Goal: Transaction & Acquisition: Obtain resource

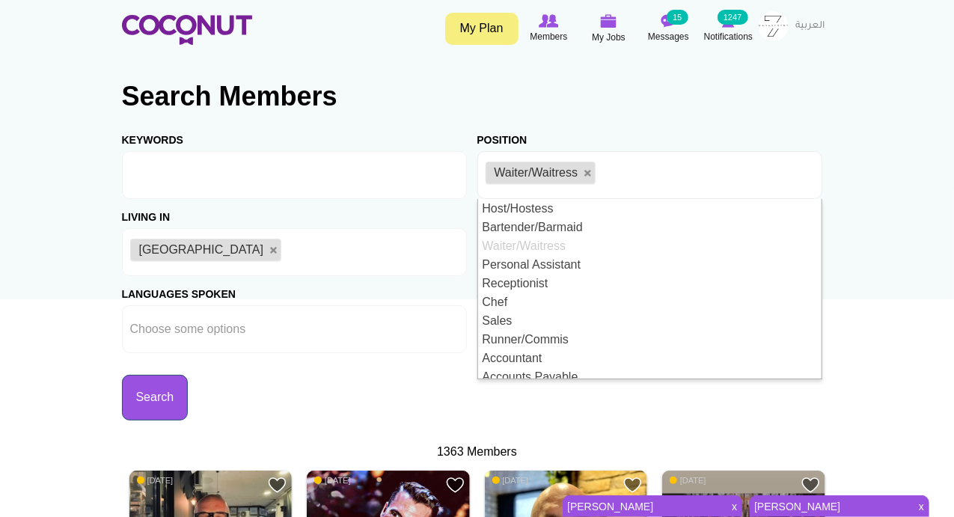
click at [181, 404] on button "Search" at bounding box center [155, 398] width 67 height 46
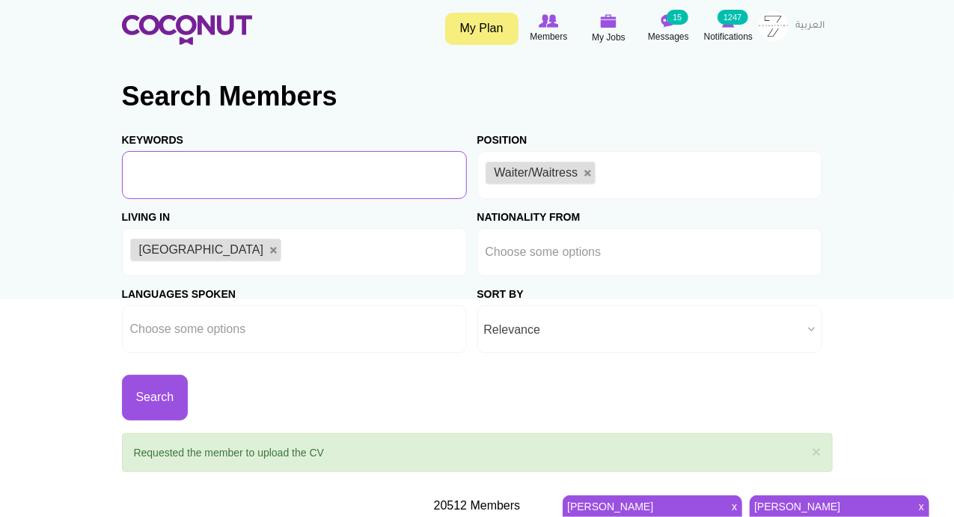
click at [171, 178] on input "Keywords" at bounding box center [294, 175] width 345 height 48
type input "Japanese"
click at [153, 413] on button "Search" at bounding box center [155, 398] width 67 height 46
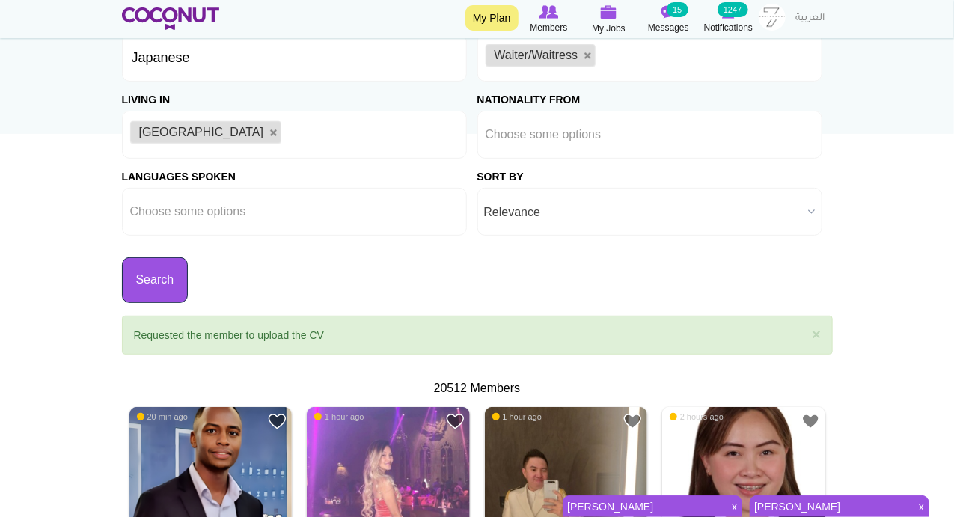
scroll to position [280, 0]
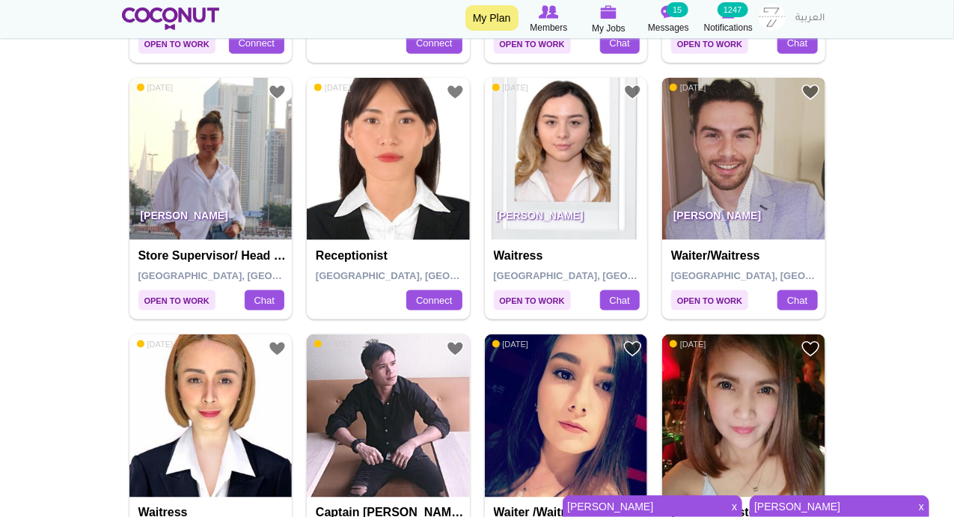
scroll to position [872, 0]
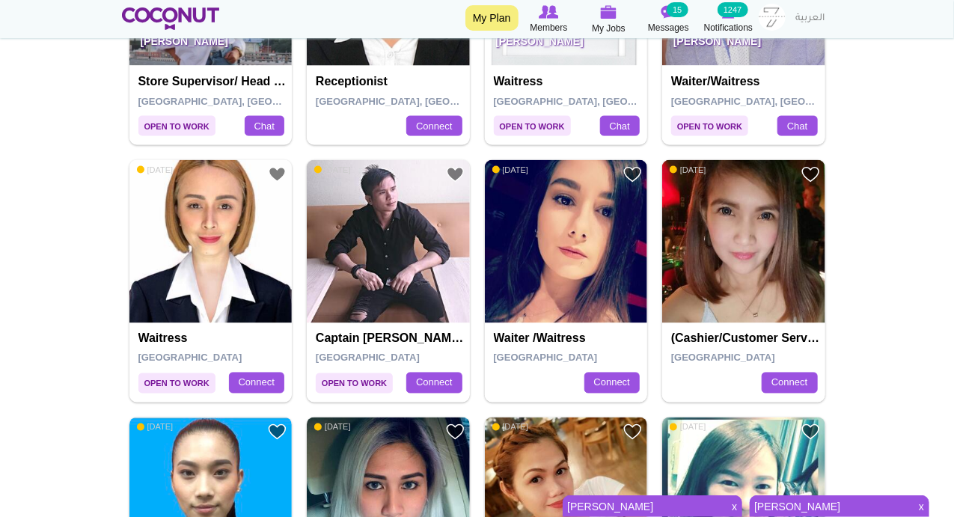
drag, startPoint x: 554, startPoint y: 248, endPoint x: 24, endPoint y: 265, distance: 530.7
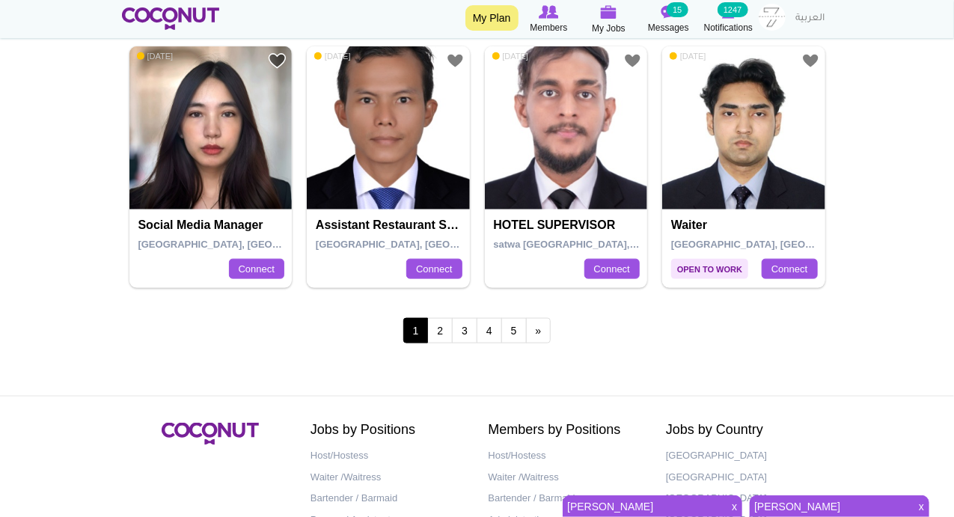
scroll to position [2793, 0]
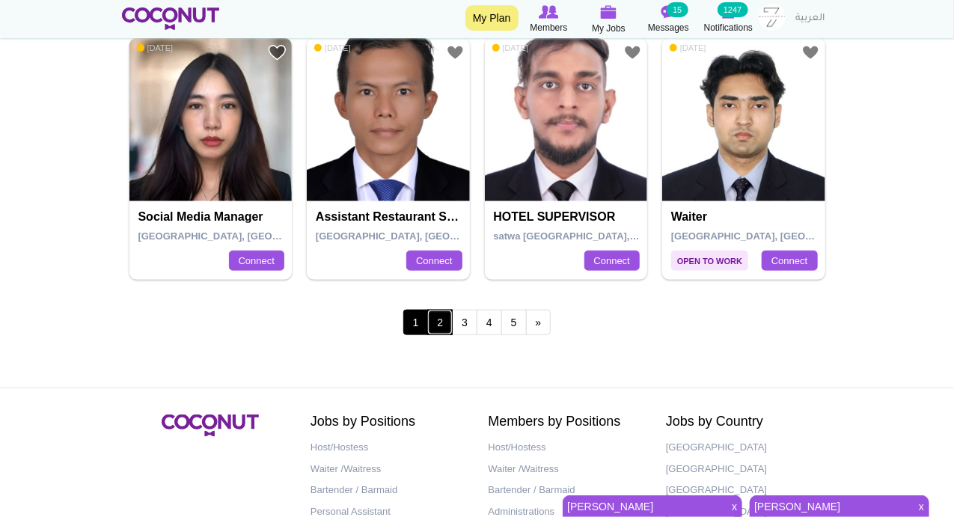
click at [437, 316] on link "2" at bounding box center [439, 322] width 25 height 25
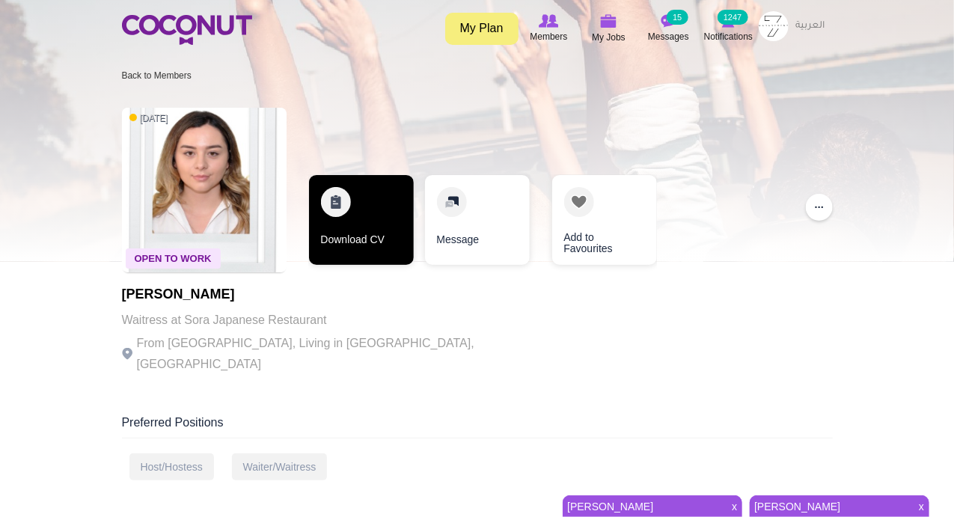
click at [343, 196] on link "Download CV" at bounding box center [361, 220] width 105 height 90
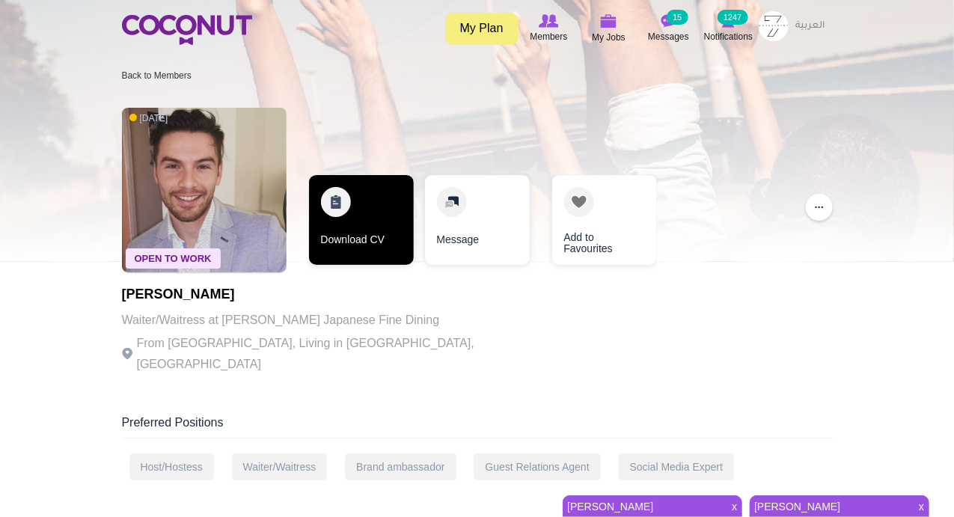
click at [331, 200] on link "Download CV" at bounding box center [361, 220] width 105 height 90
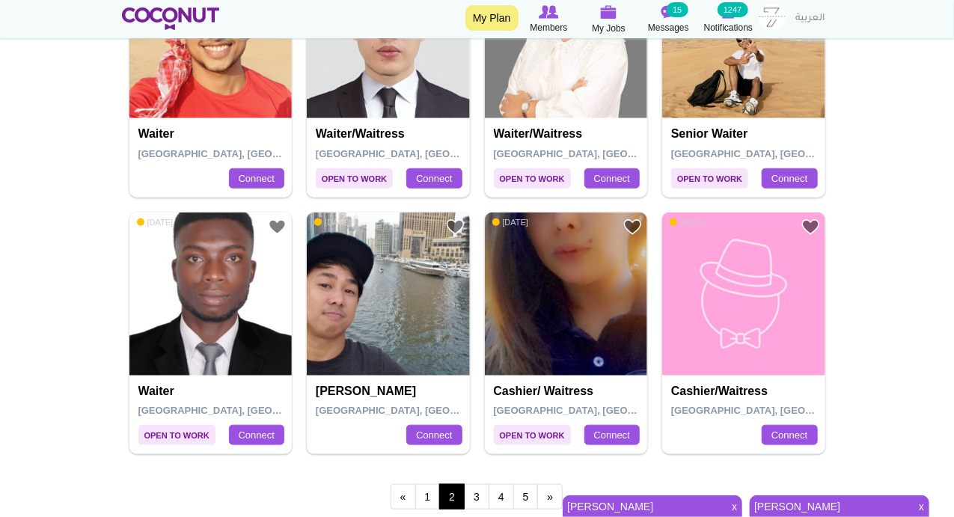
scroll to position [2793, 0]
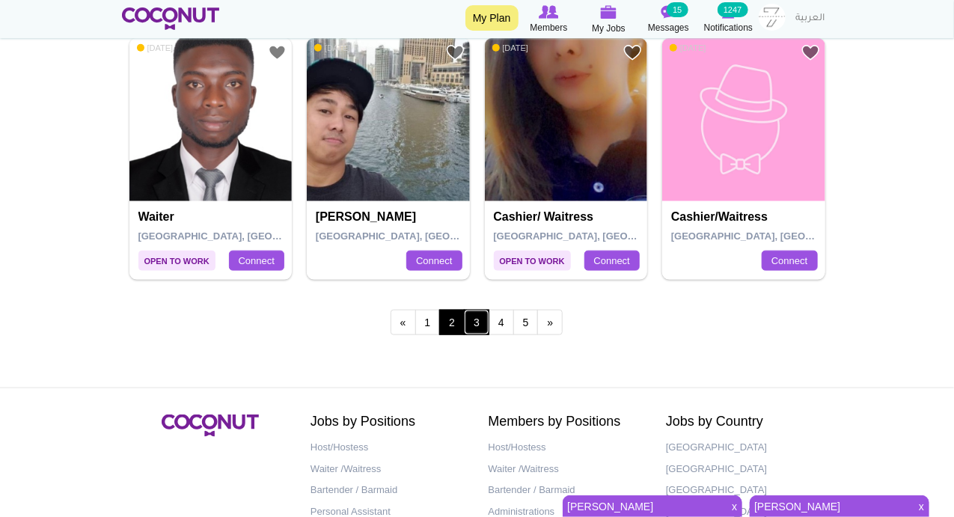
click at [477, 319] on link "3" at bounding box center [476, 322] width 25 height 25
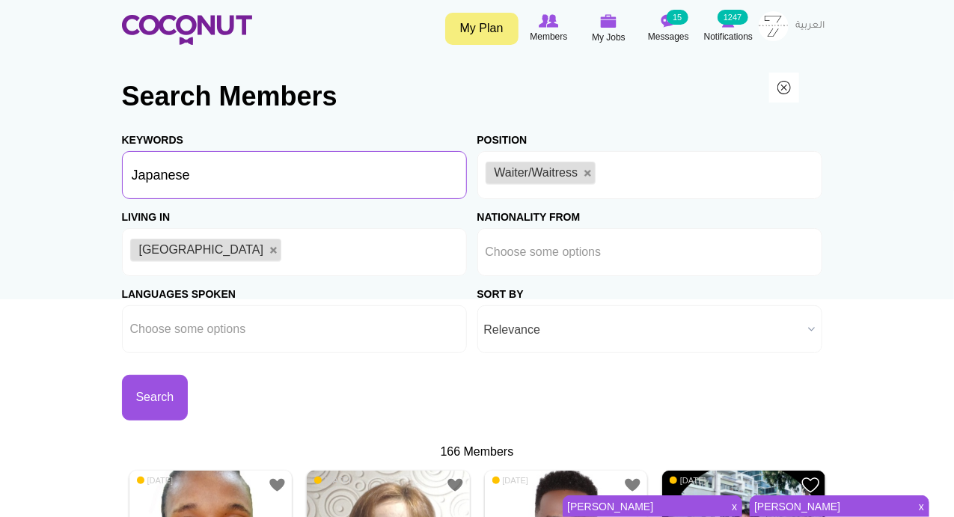
drag, startPoint x: 232, startPoint y: 177, endPoint x: 0, endPoint y: 156, distance: 232.9
click at [144, 395] on button "Search" at bounding box center [155, 398] width 67 height 46
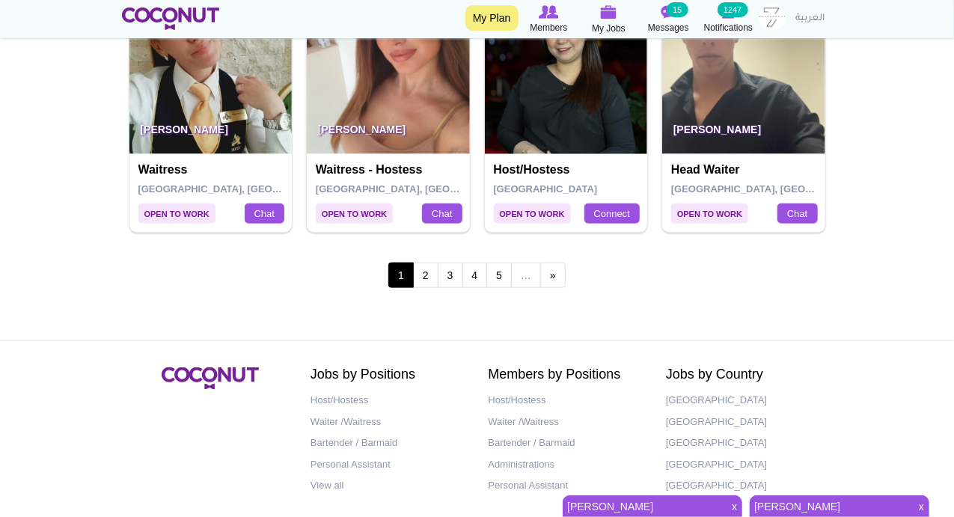
scroll to position [2896, 0]
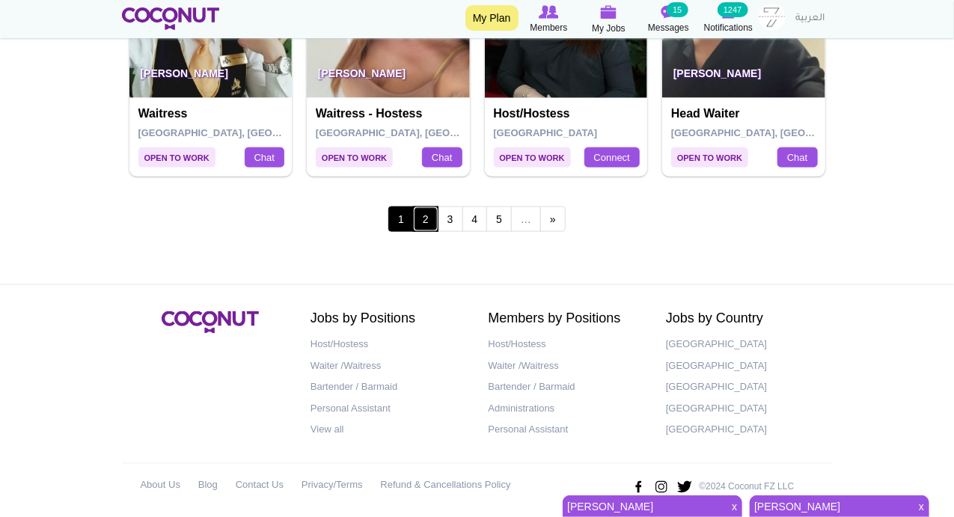
click at [419, 209] on link "2" at bounding box center [425, 218] width 25 height 25
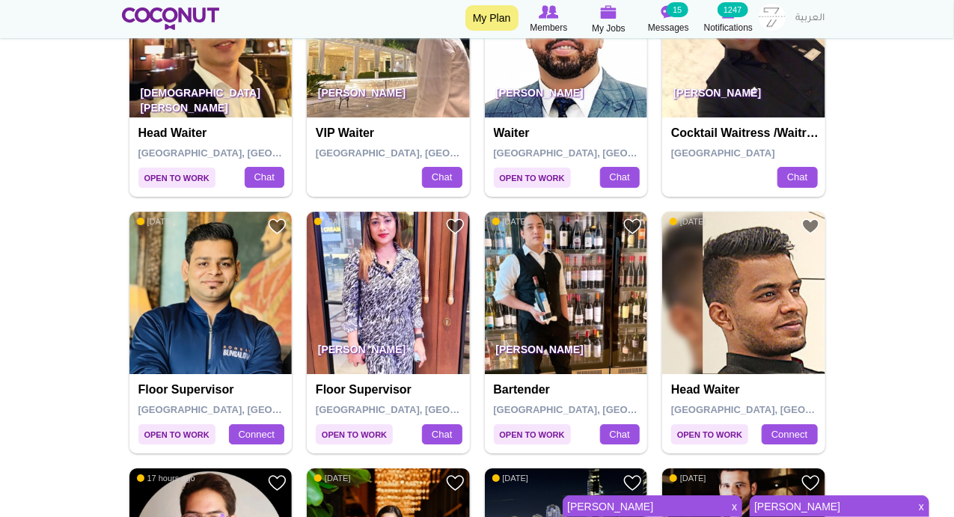
scroll to position [1674, 0]
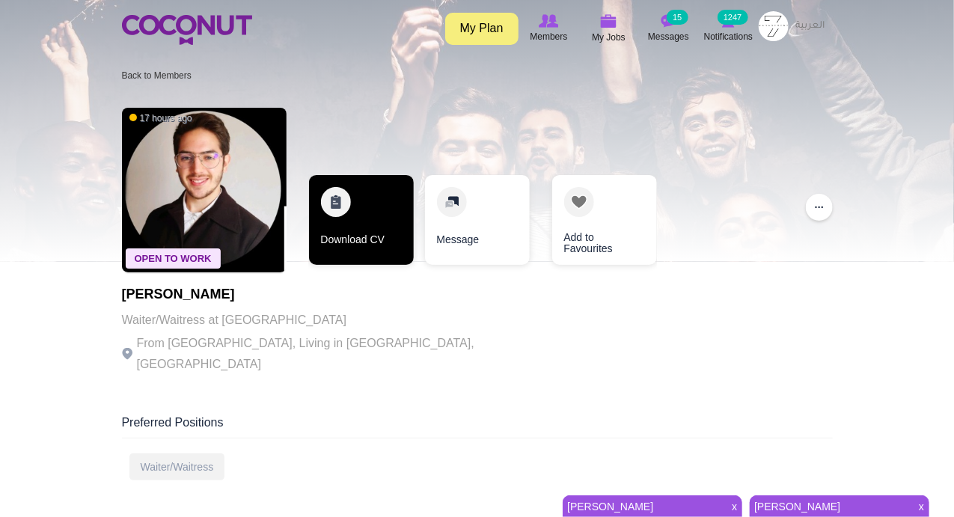
click at [330, 195] on link "Download CV" at bounding box center [361, 220] width 105 height 90
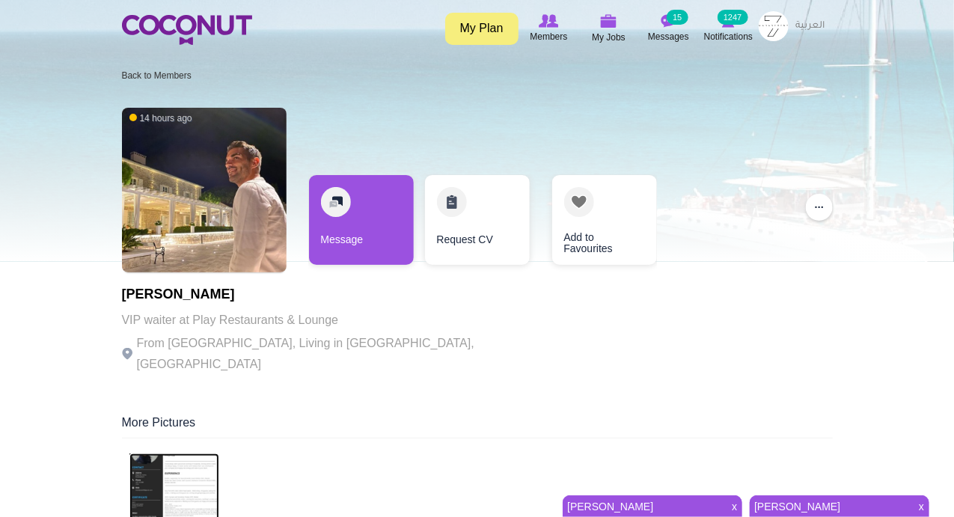
click at [166, 461] on img at bounding box center [174, 498] width 90 height 90
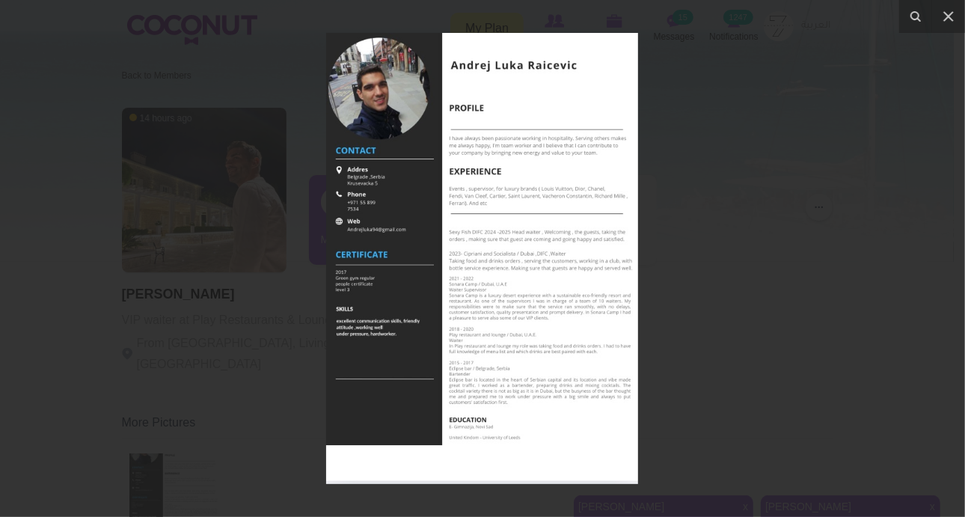
click at [734, 224] on div at bounding box center [482, 258] width 965 height 517
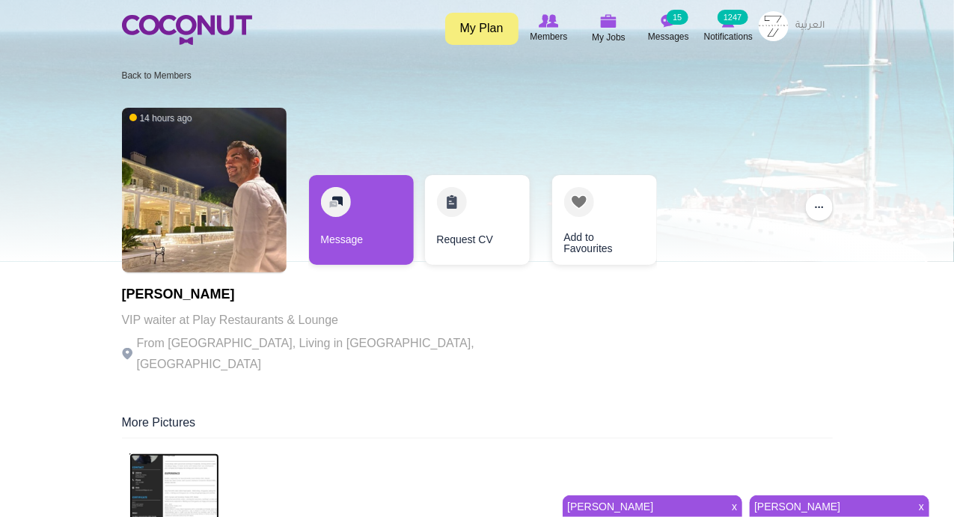
click at [170, 471] on img at bounding box center [174, 498] width 90 height 90
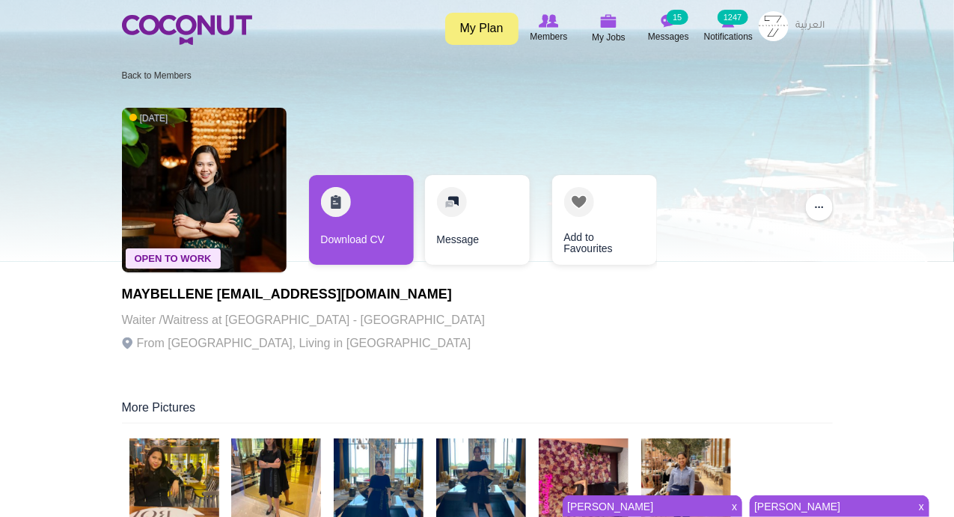
scroll to position [174, 0]
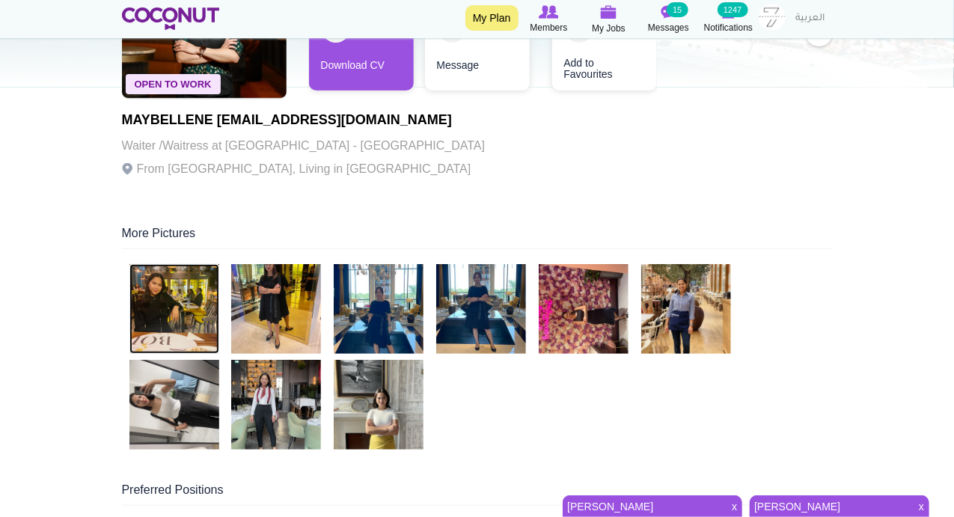
click at [177, 301] on img at bounding box center [174, 309] width 90 height 90
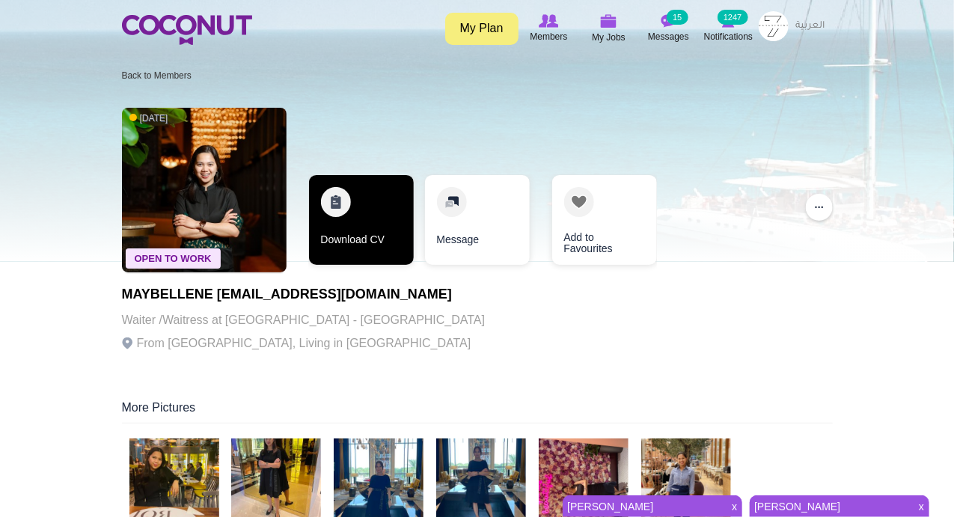
click at [334, 192] on link "Download CV" at bounding box center [361, 220] width 105 height 90
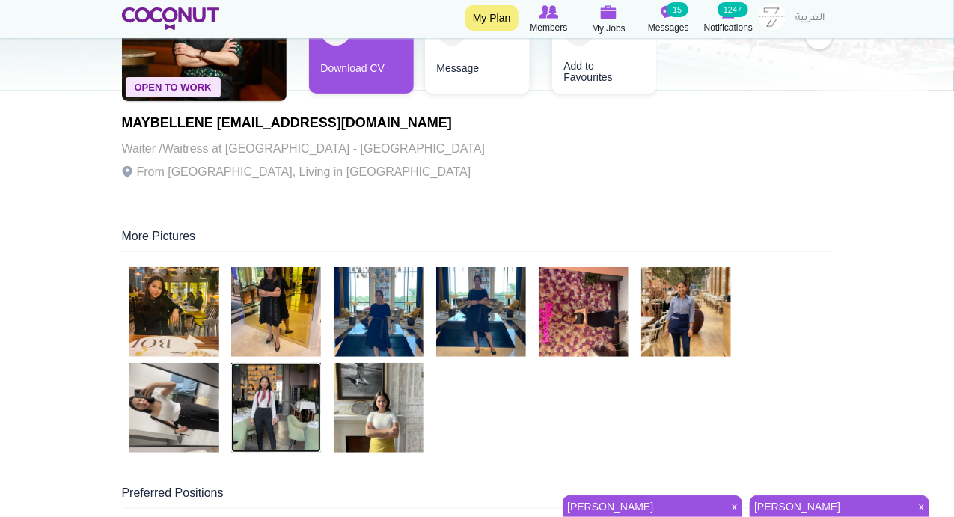
scroll to position [174, 0]
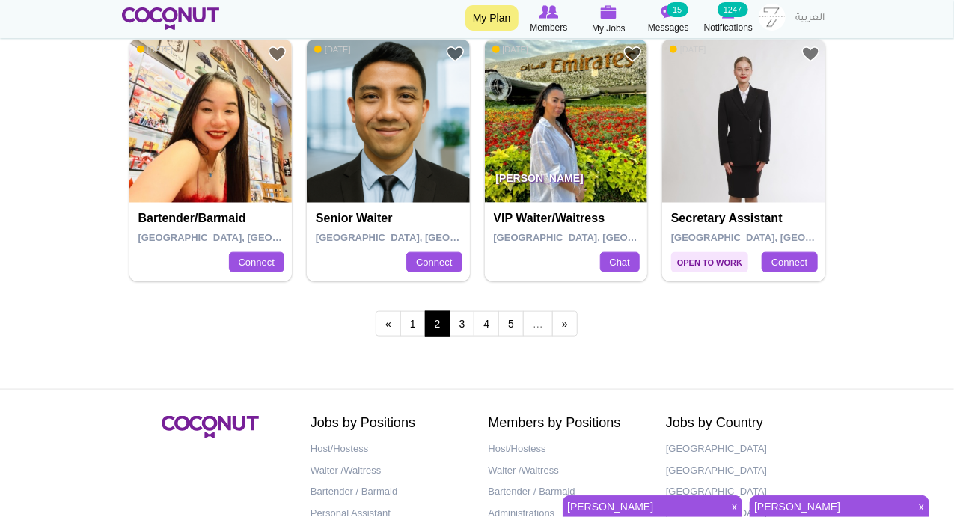
scroll to position [2793, 0]
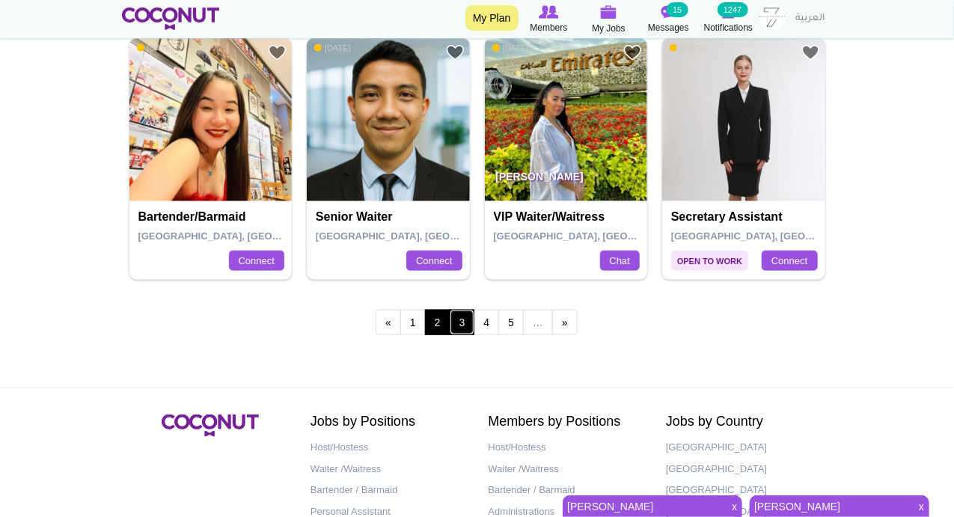
click at [462, 310] on link "3" at bounding box center [462, 322] width 25 height 25
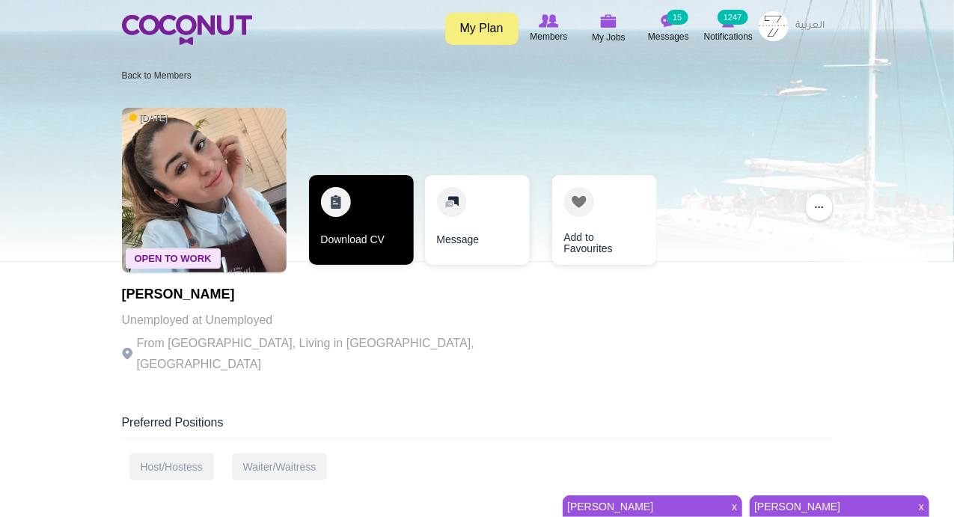
click at [327, 200] on link "Download CV" at bounding box center [361, 220] width 105 height 90
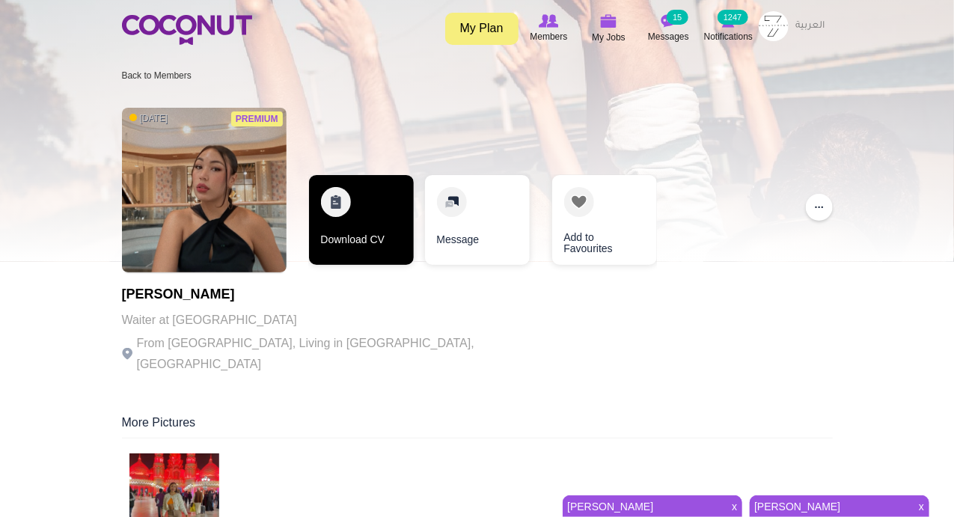
click at [340, 203] on link "Download CV" at bounding box center [361, 220] width 105 height 90
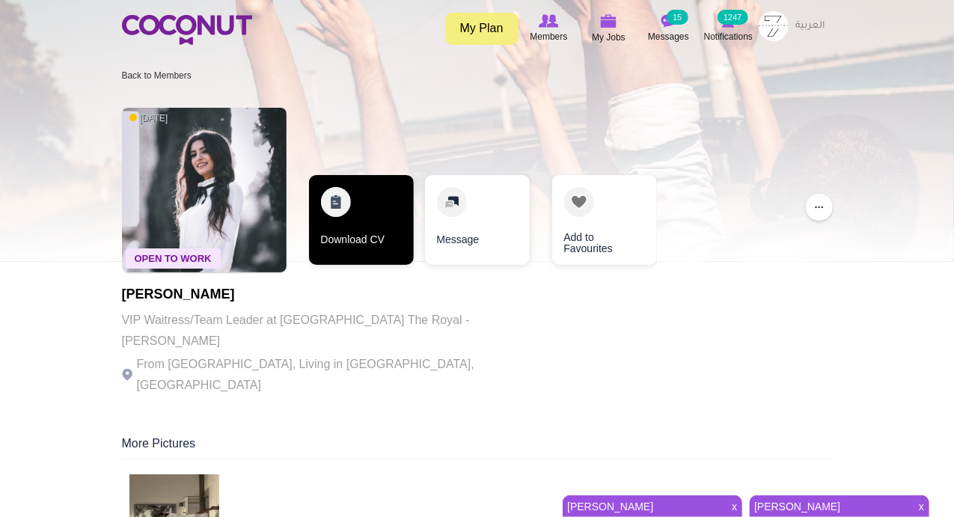
click at [331, 198] on link "Download CV" at bounding box center [361, 220] width 105 height 90
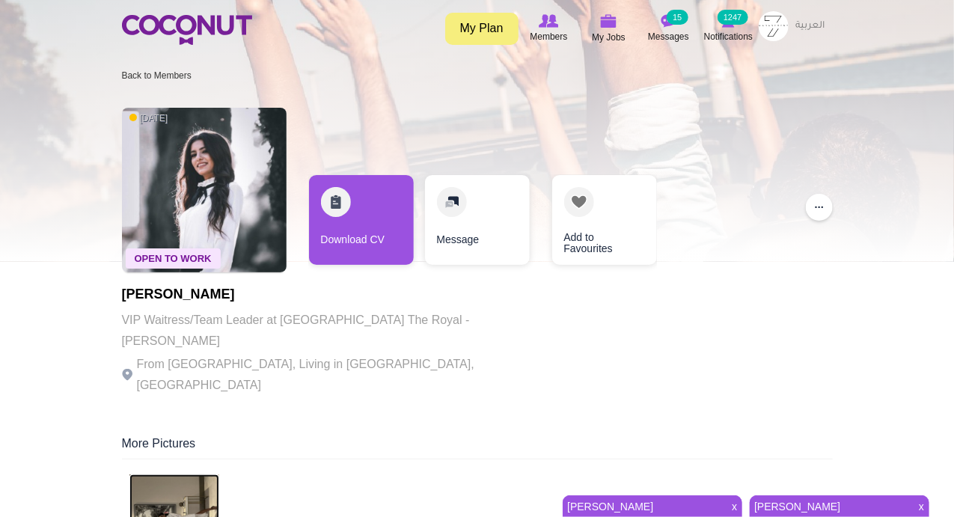
click at [171, 474] on img at bounding box center [174, 519] width 90 height 90
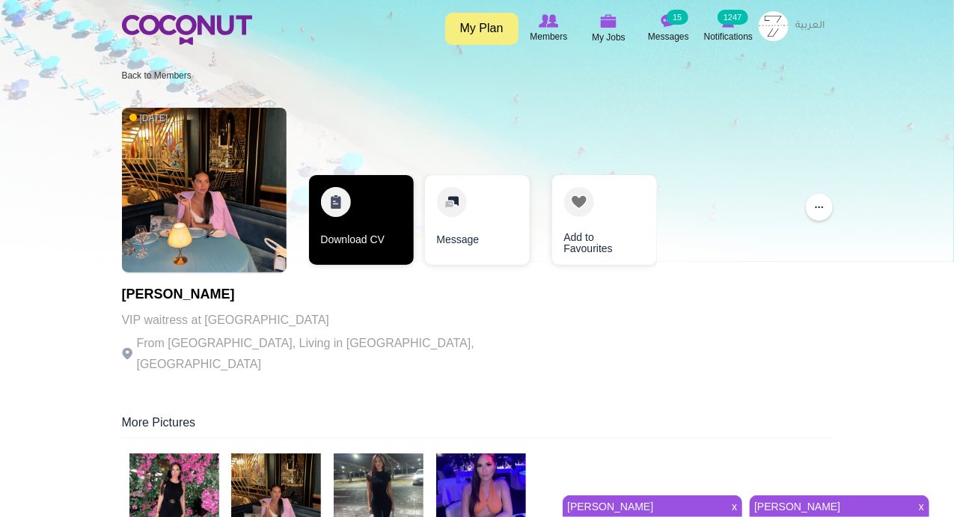
click at [333, 202] on link "Download CV" at bounding box center [361, 220] width 105 height 90
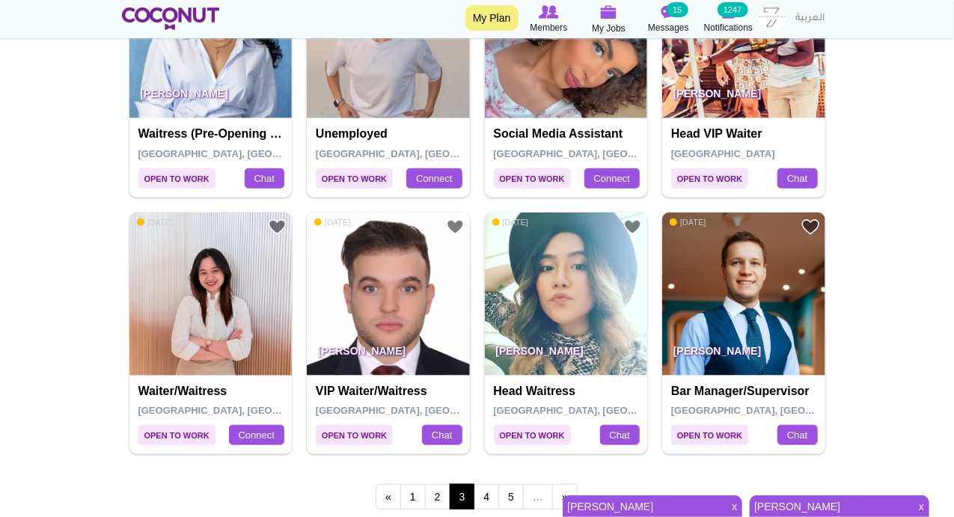
scroll to position [2793, 0]
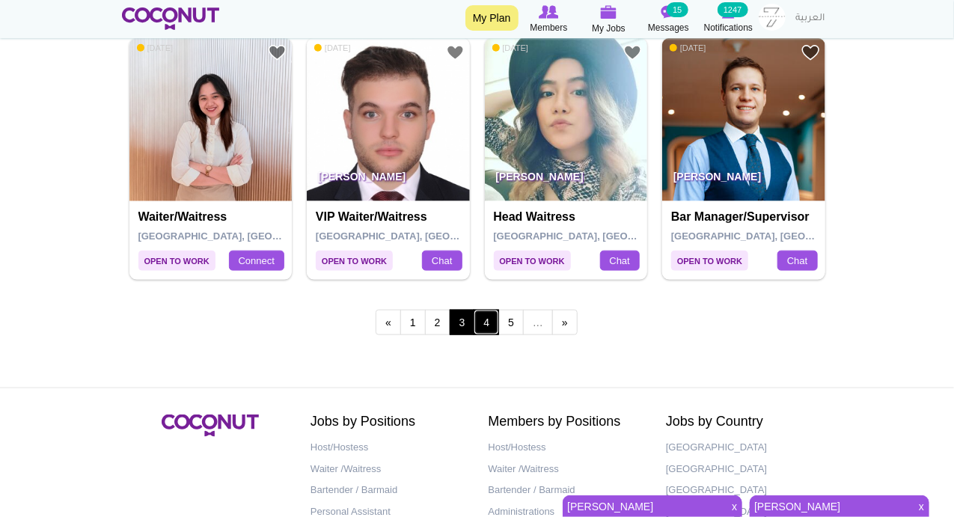
click at [489, 319] on link "4" at bounding box center [486, 322] width 25 height 25
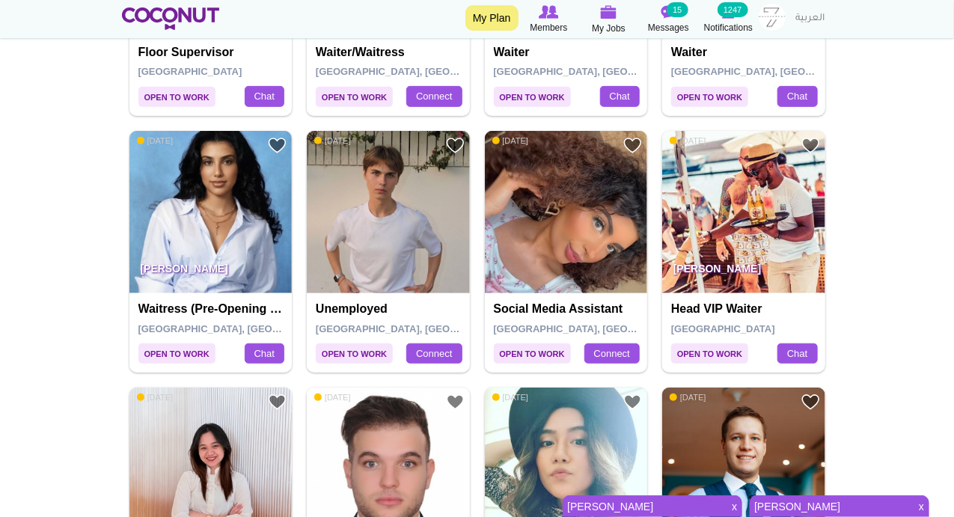
scroll to position [2618, 0]
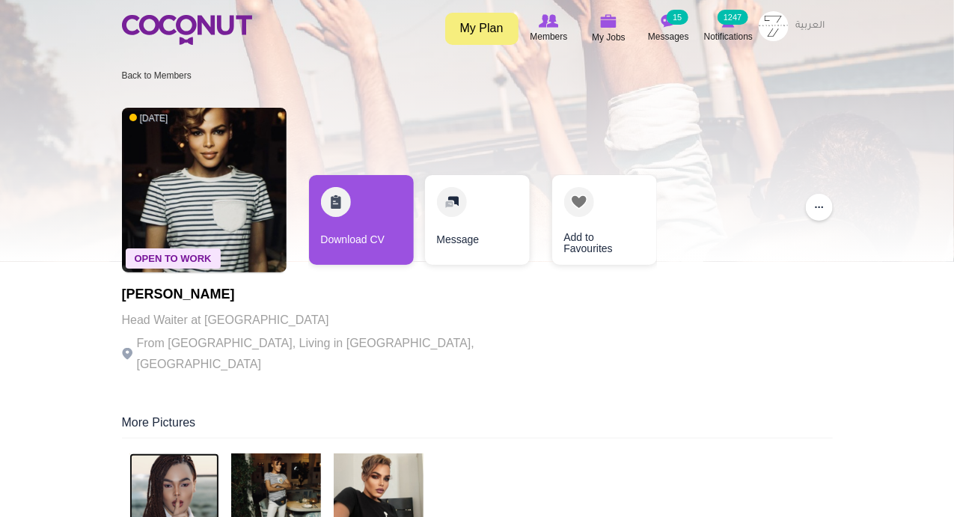
click at [208, 461] on img at bounding box center [174, 498] width 90 height 90
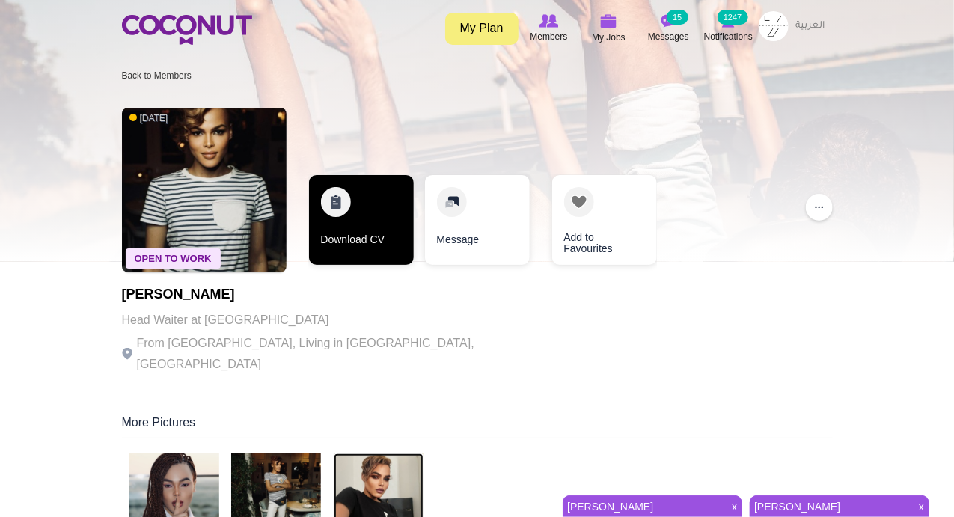
click at [342, 212] on link "Download CV" at bounding box center [361, 220] width 105 height 90
click at [342, 204] on link "Download CV" at bounding box center [361, 220] width 105 height 90
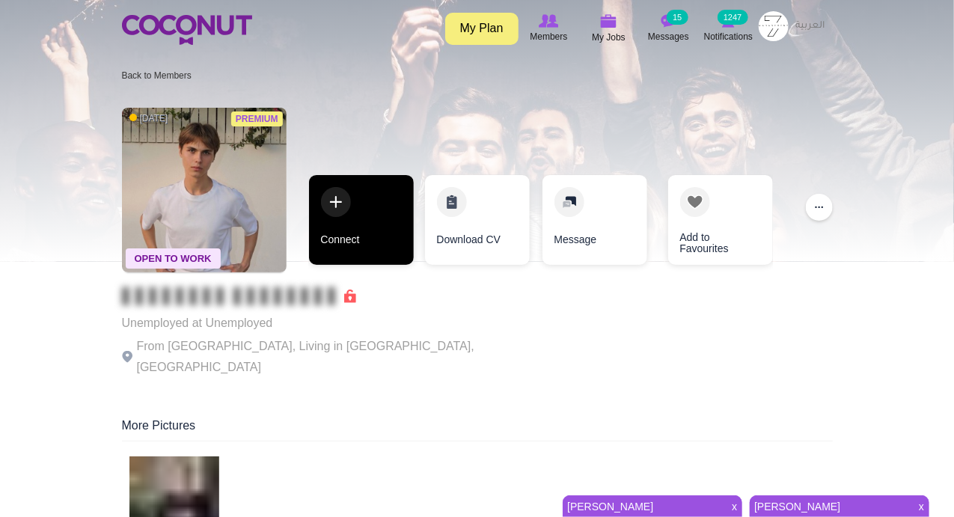
click at [334, 209] on link "Connect" at bounding box center [361, 220] width 105 height 90
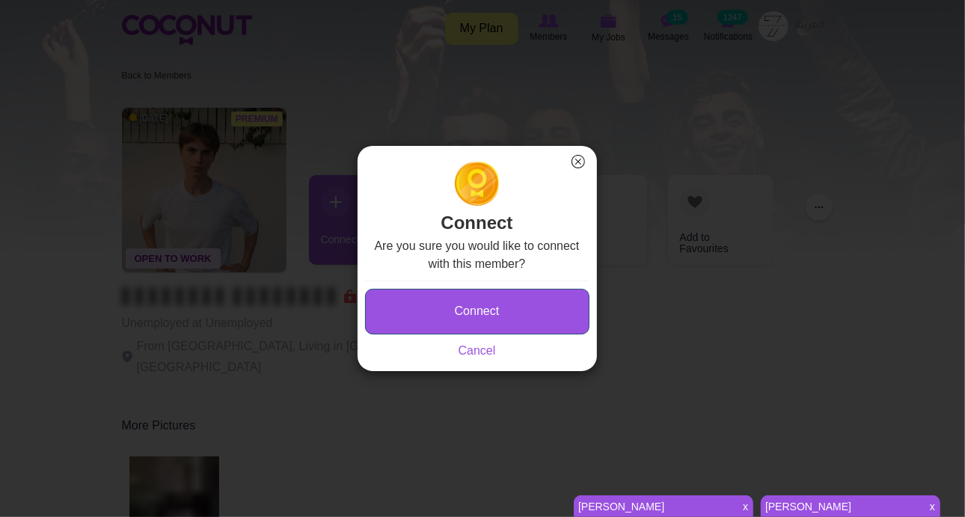
click at [497, 316] on button "Connect" at bounding box center [477, 312] width 224 height 46
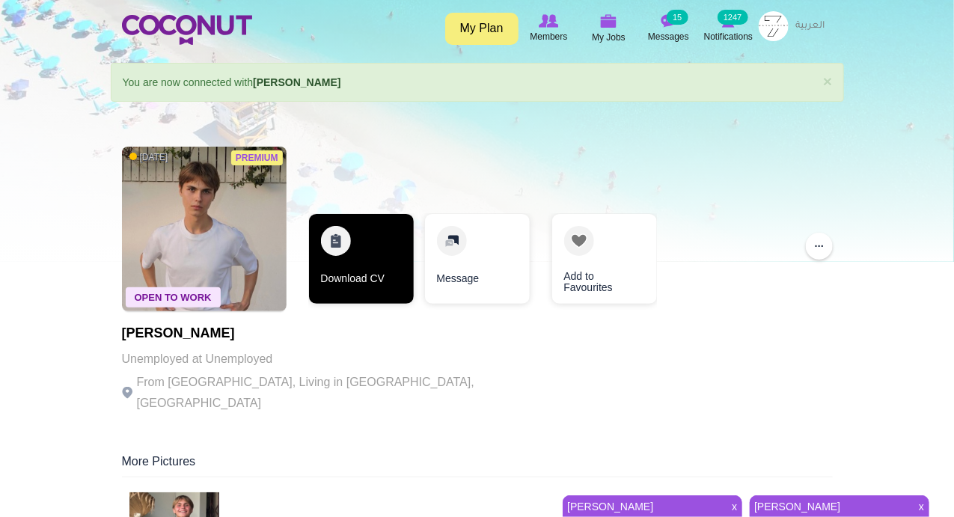
click at [333, 248] on link "Download CV" at bounding box center [361, 259] width 105 height 90
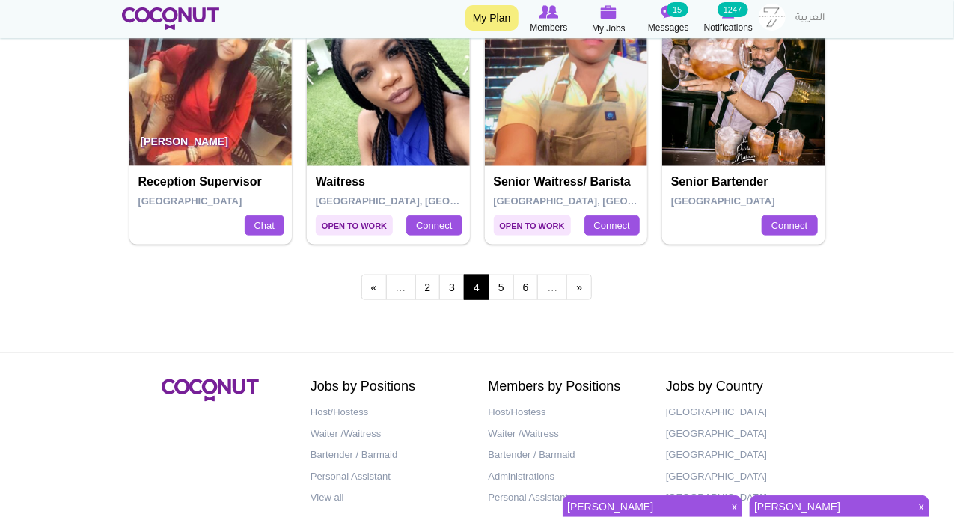
scroll to position [2896, 0]
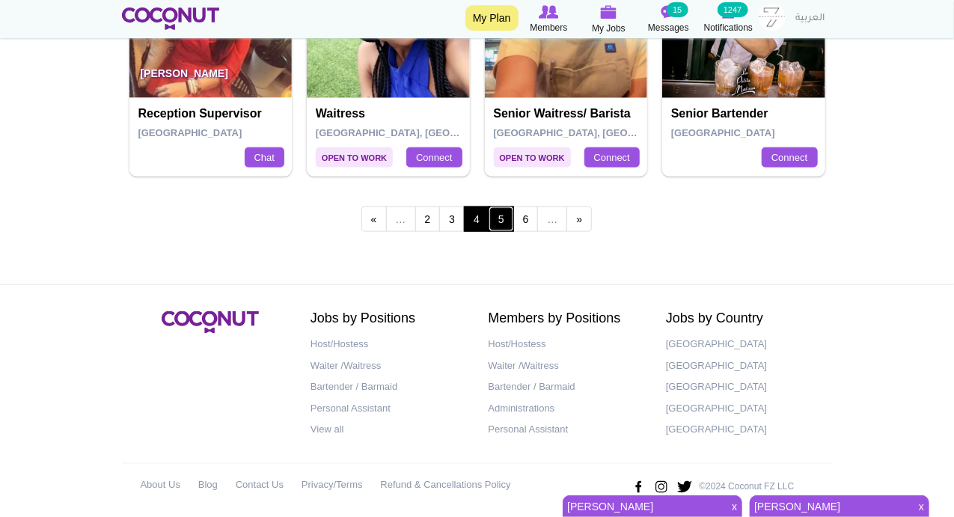
click at [505, 215] on link "5" at bounding box center [501, 218] width 25 height 25
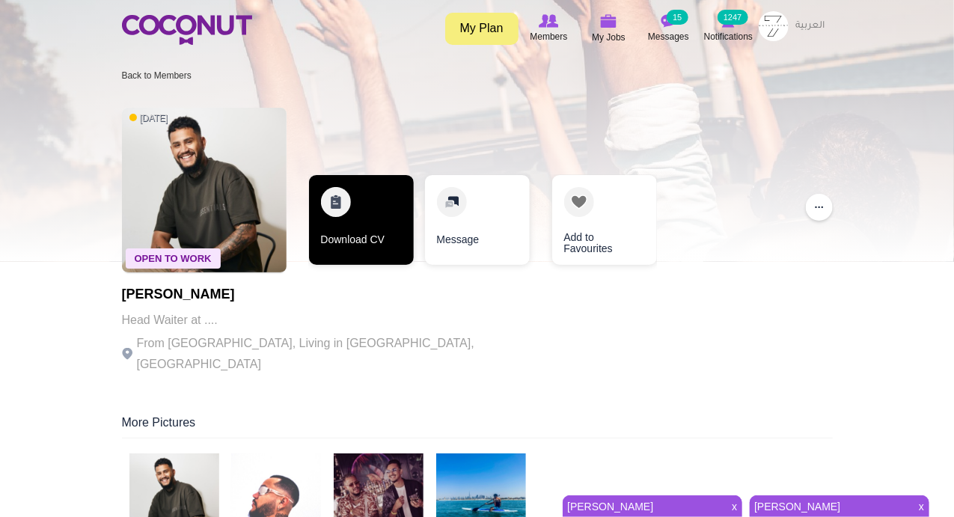
click at [334, 209] on link "Download CV" at bounding box center [361, 220] width 105 height 90
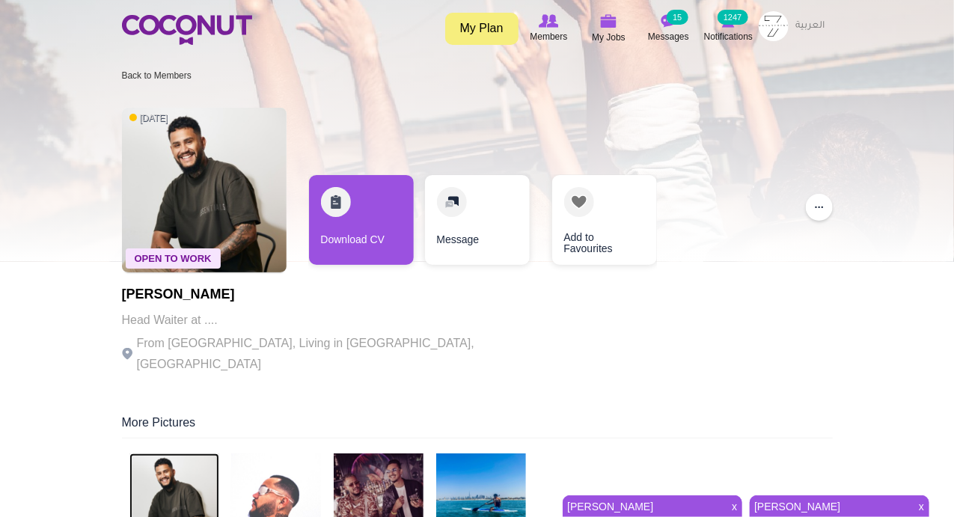
click at [196, 477] on img at bounding box center [174, 498] width 90 height 90
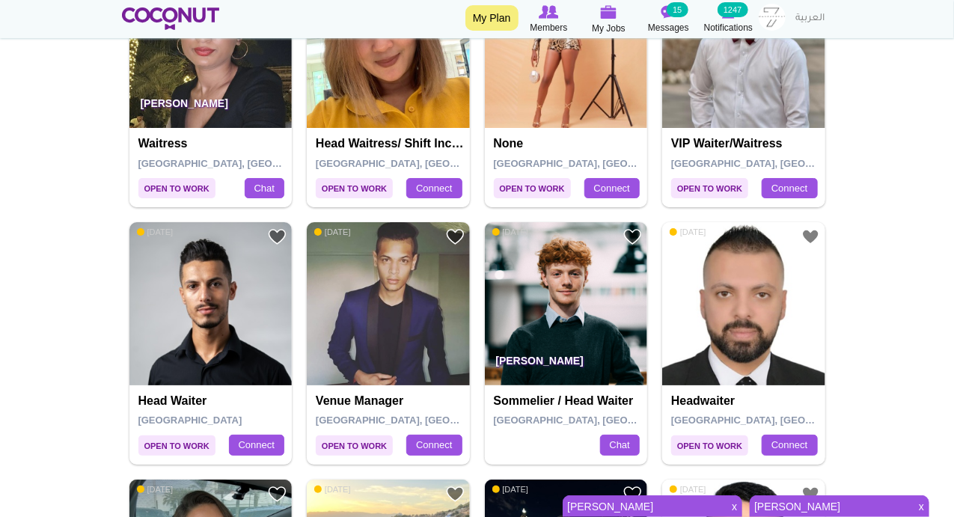
scroll to position [2269, 0]
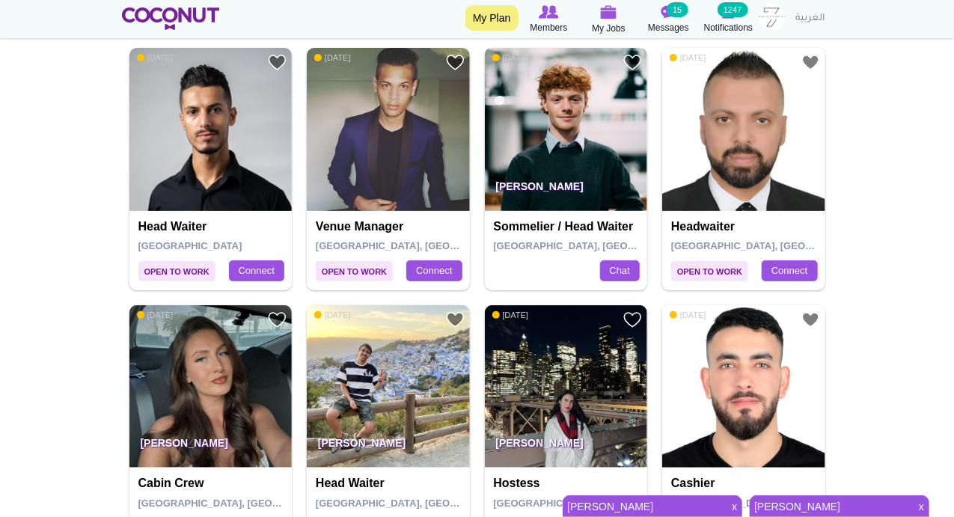
drag, startPoint x: 539, startPoint y: 107, endPoint x: 557, endPoint y: 114, distance: 19.9
click at [557, 114] on img at bounding box center [566, 129] width 163 height 163
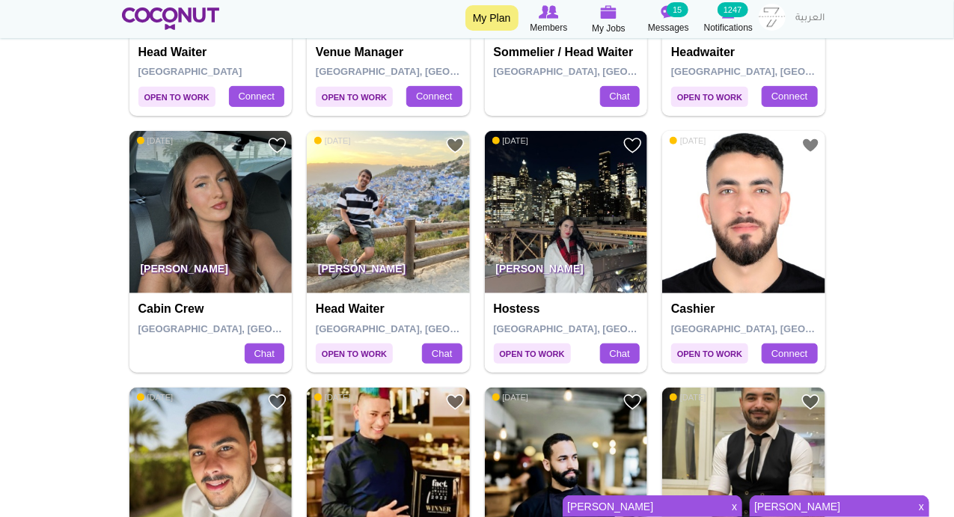
scroll to position [2618, 0]
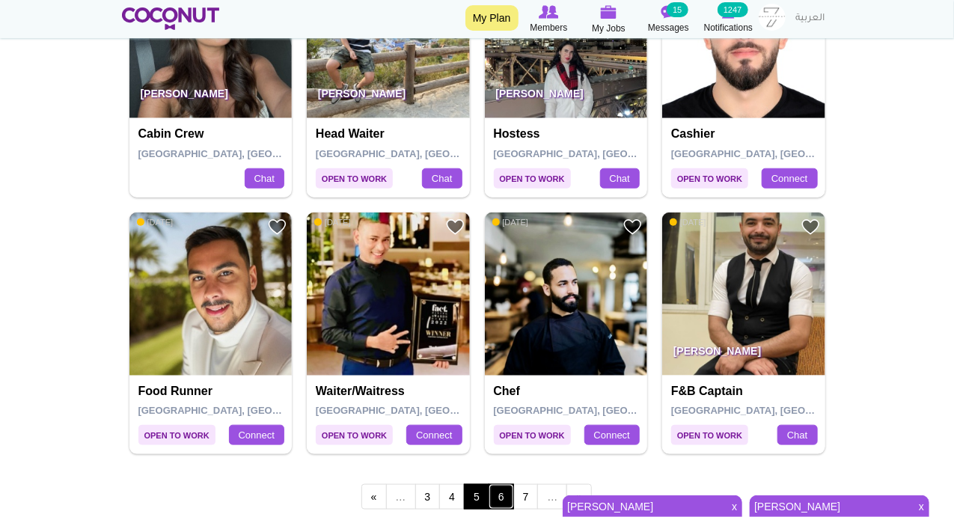
click at [497, 487] on link "6" at bounding box center [501, 496] width 25 height 25
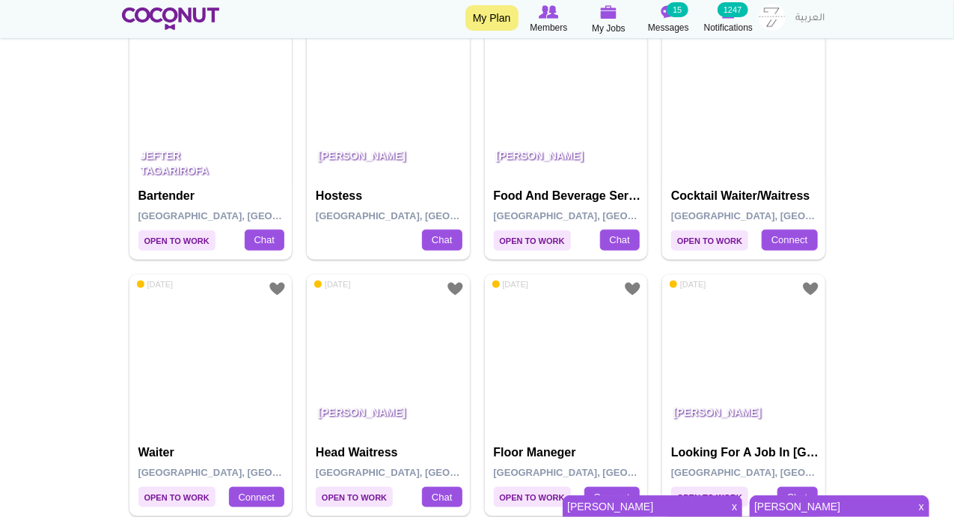
scroll to position [349, 0]
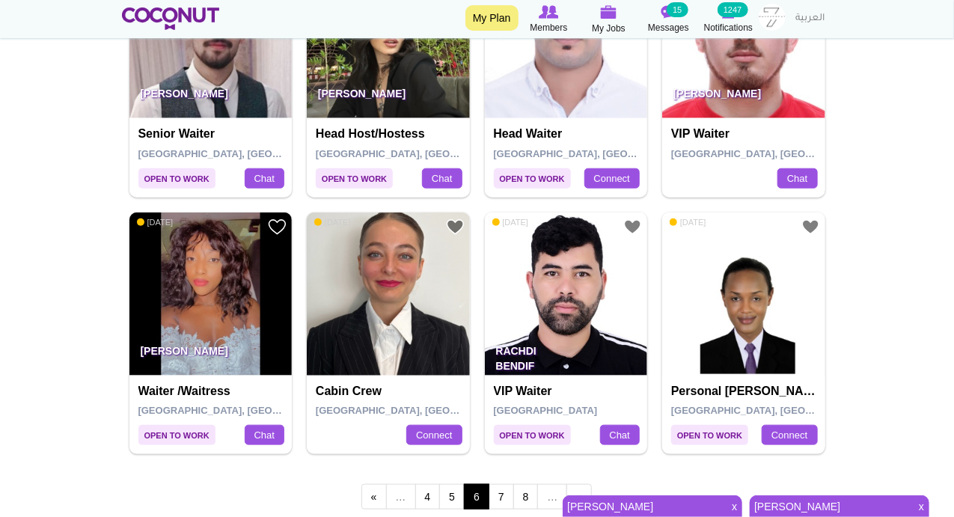
scroll to position [2793, 0]
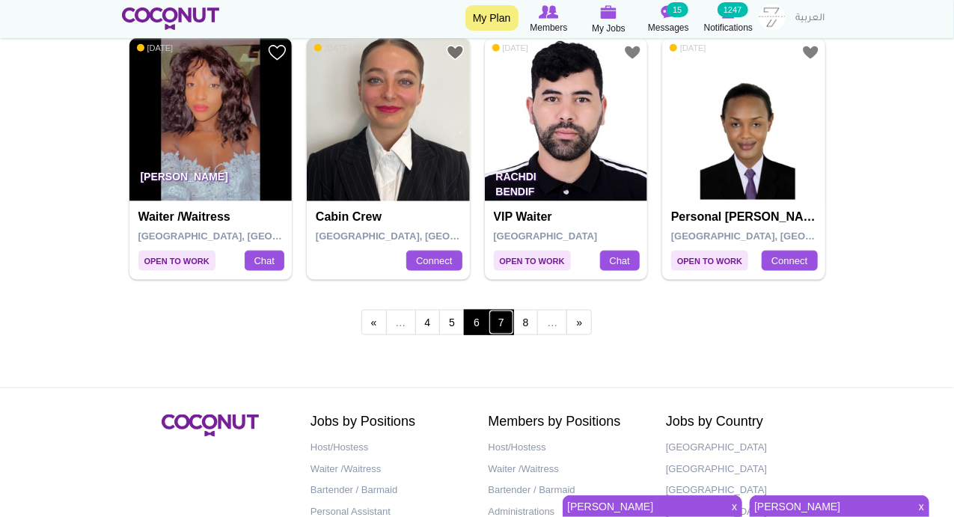
click at [500, 315] on link "7" at bounding box center [501, 322] width 25 height 25
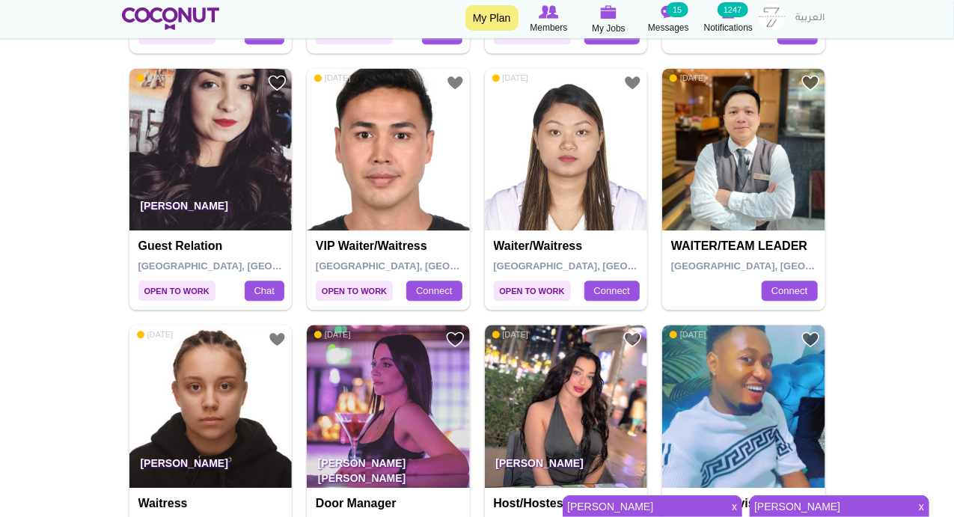
scroll to position [524, 0]
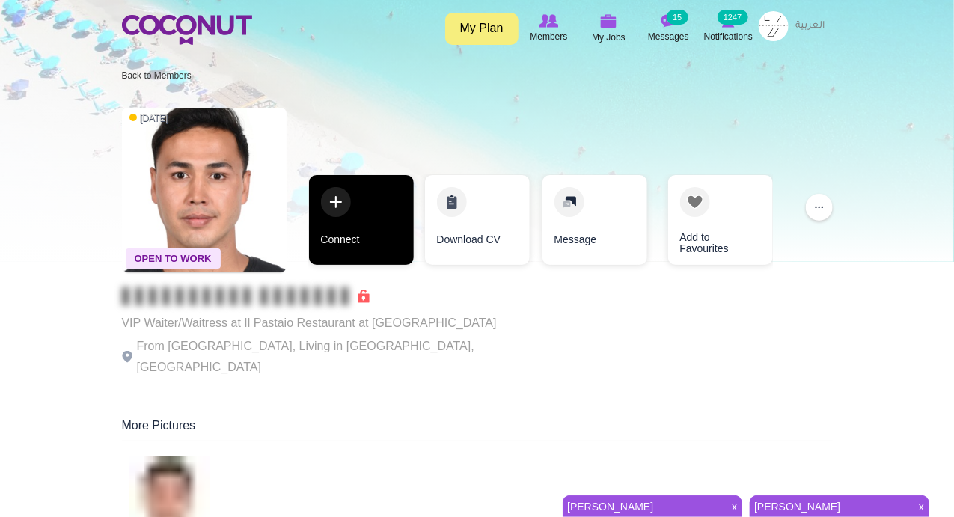
click at [333, 195] on link "Connect" at bounding box center [361, 220] width 105 height 90
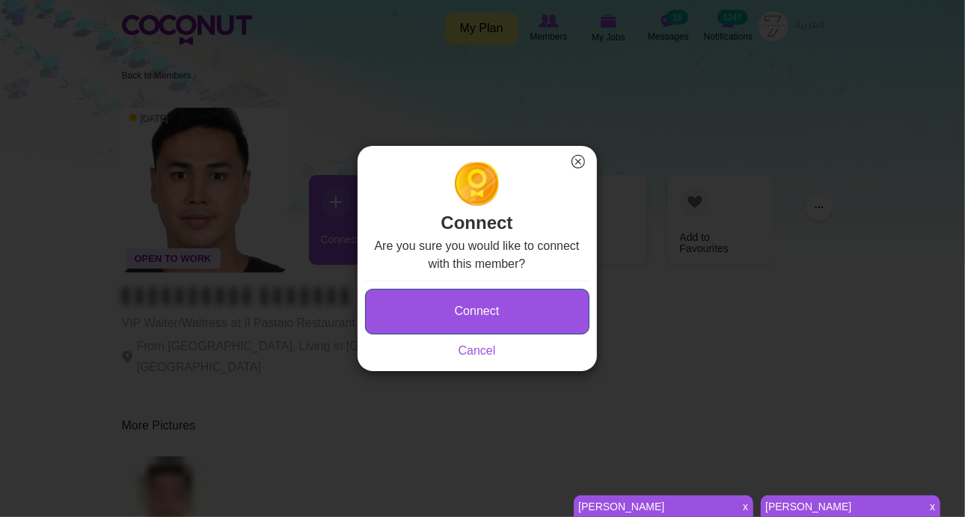
click at [420, 306] on button "Connect" at bounding box center [477, 312] width 224 height 46
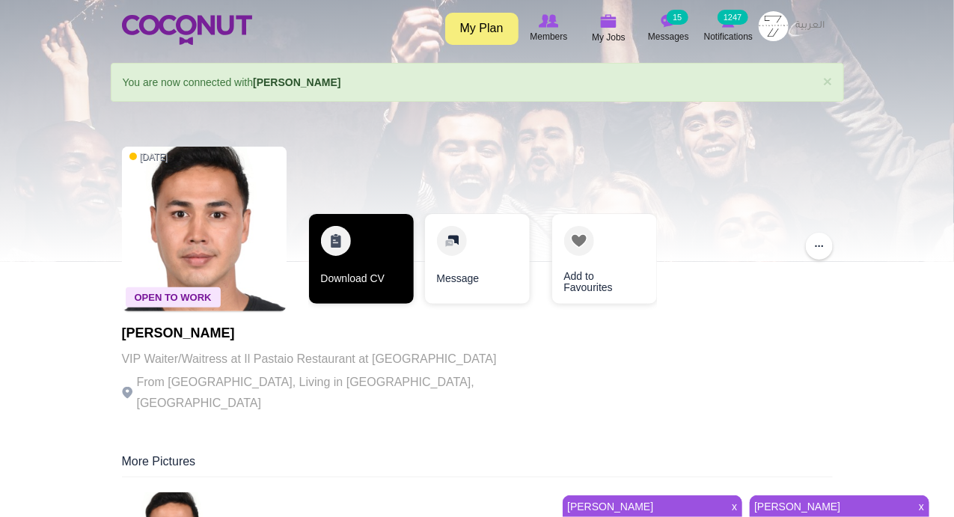
click at [331, 248] on link "Download CV" at bounding box center [361, 259] width 105 height 90
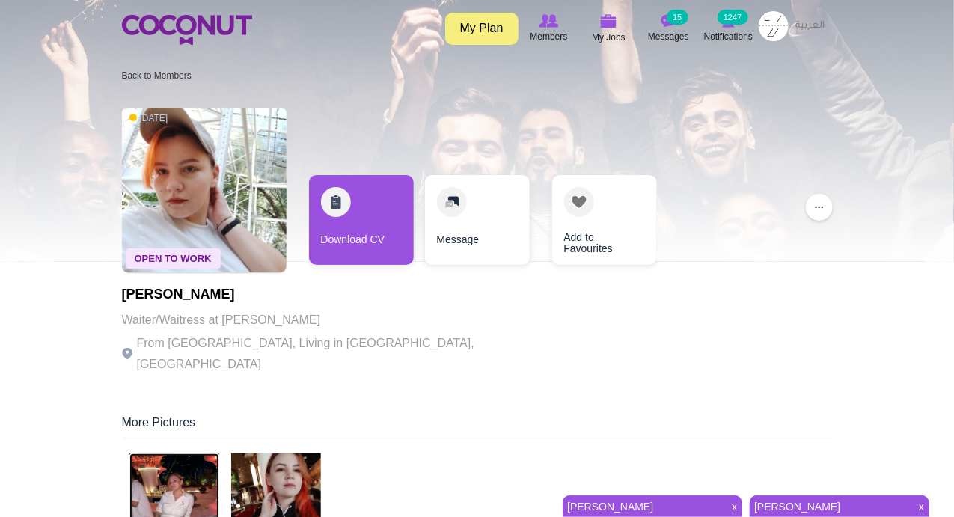
click at [153, 495] on img at bounding box center [174, 498] width 90 height 90
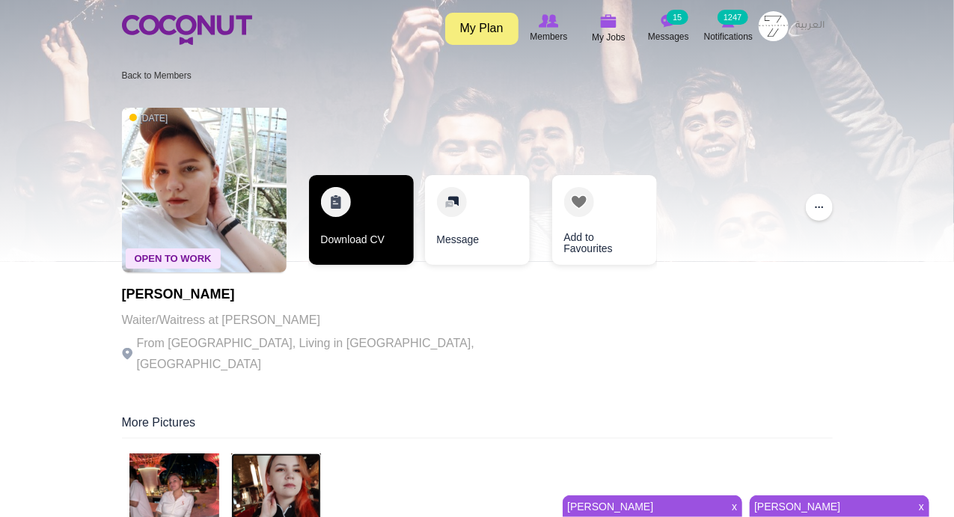
click at [335, 193] on link "Download CV" at bounding box center [361, 220] width 105 height 90
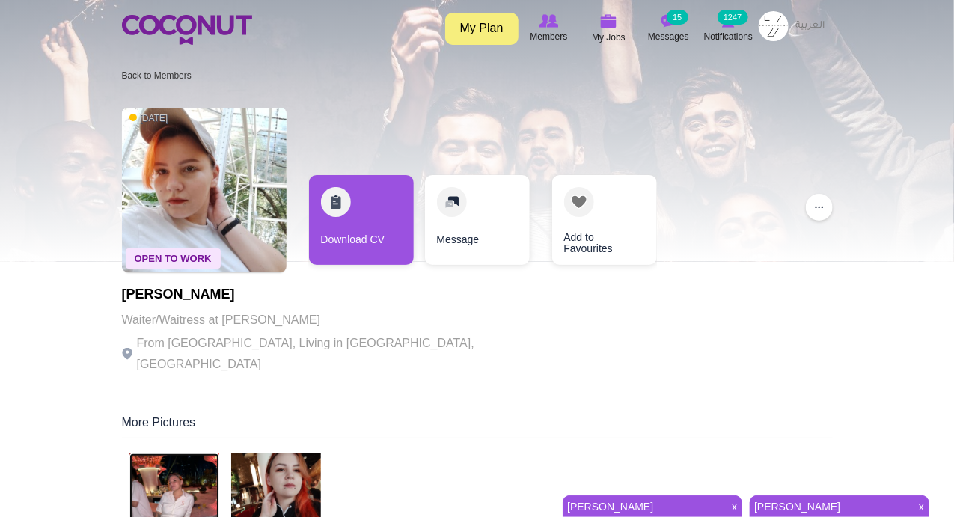
click at [178, 486] on img at bounding box center [174, 498] width 90 height 90
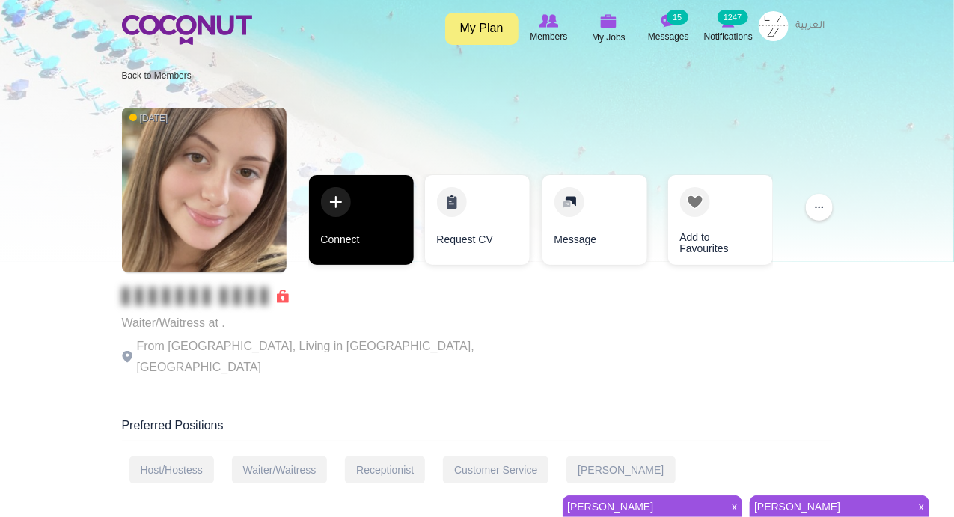
click at [333, 209] on link "Connect" at bounding box center [361, 220] width 105 height 90
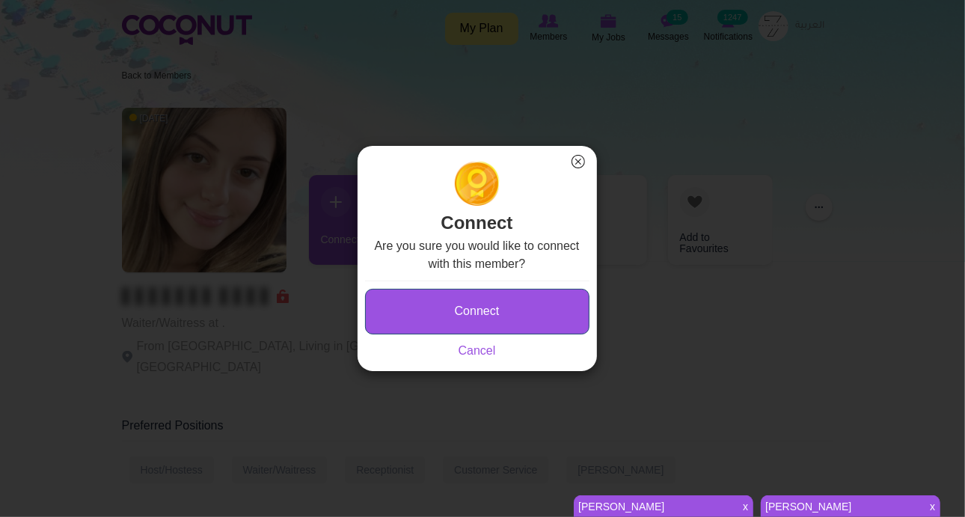
click at [417, 311] on button "Connect" at bounding box center [477, 312] width 224 height 46
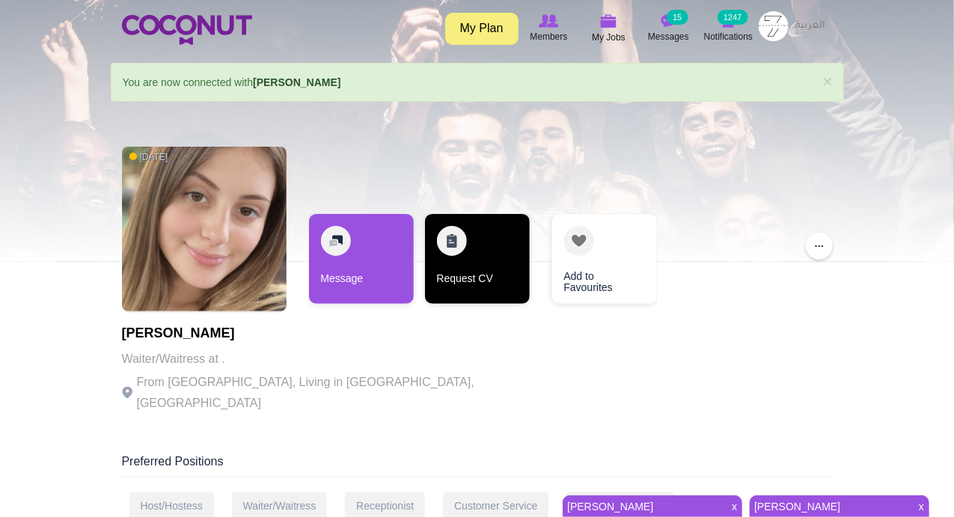
click at [456, 242] on link "Request CV" at bounding box center [477, 259] width 105 height 90
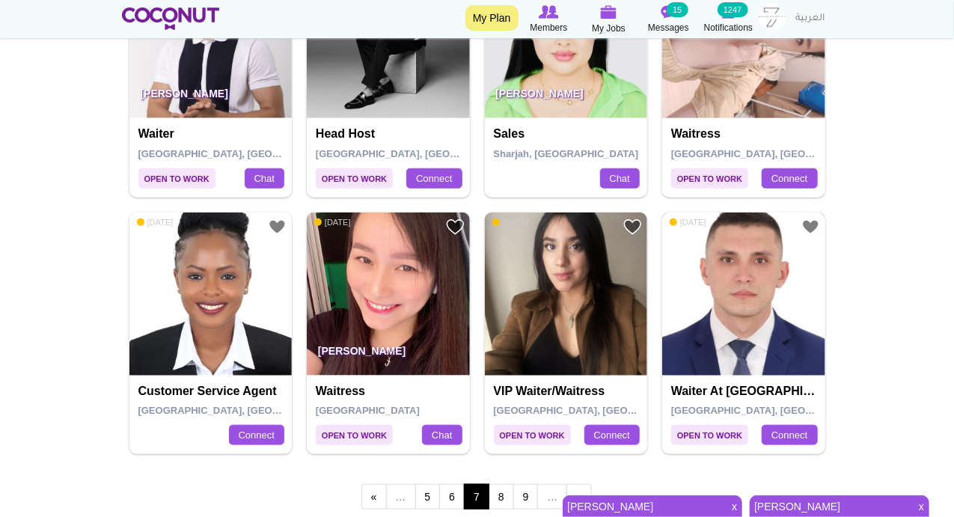
scroll to position [2793, 0]
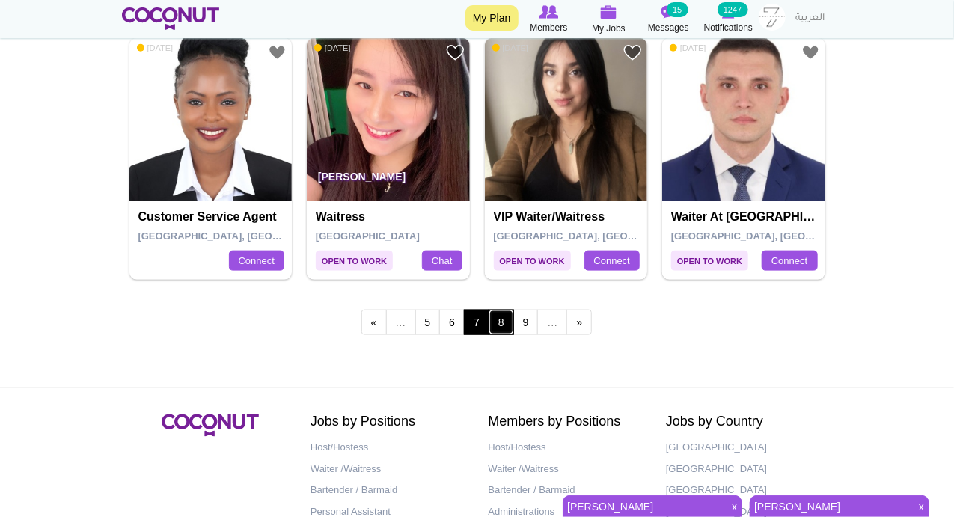
click at [505, 317] on link "8" at bounding box center [501, 322] width 25 height 25
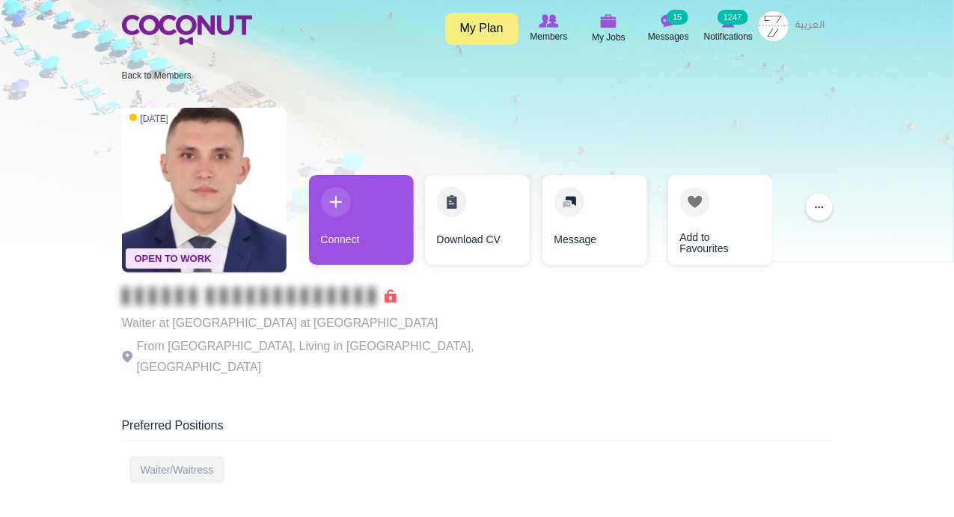
click at [328, 203] on link "Connect" at bounding box center [361, 220] width 105 height 90
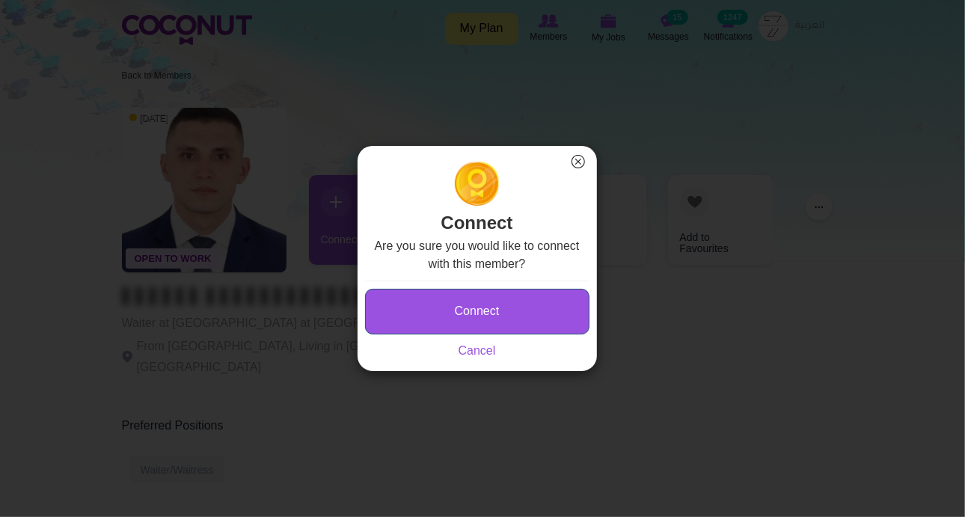
click at [425, 322] on button "Connect" at bounding box center [477, 312] width 224 height 46
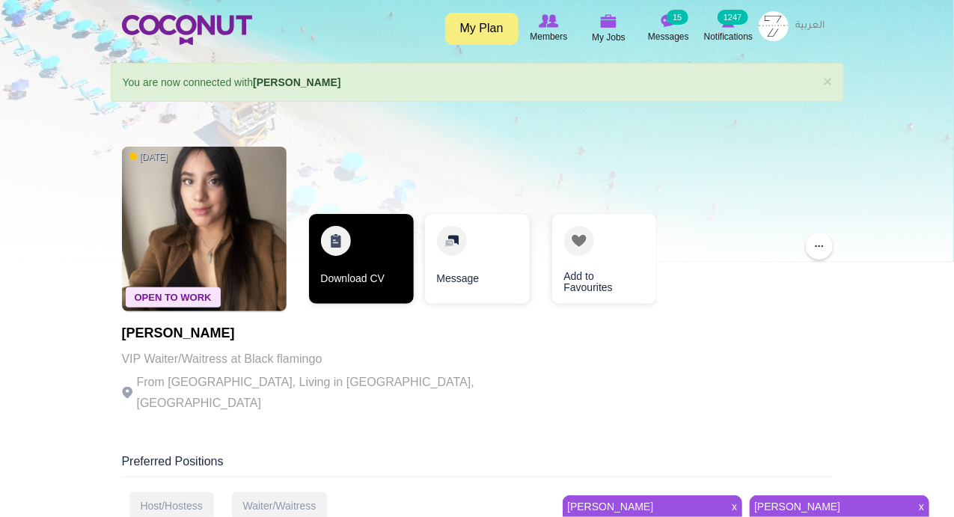
click at [325, 239] on link "Download CV" at bounding box center [361, 259] width 105 height 90
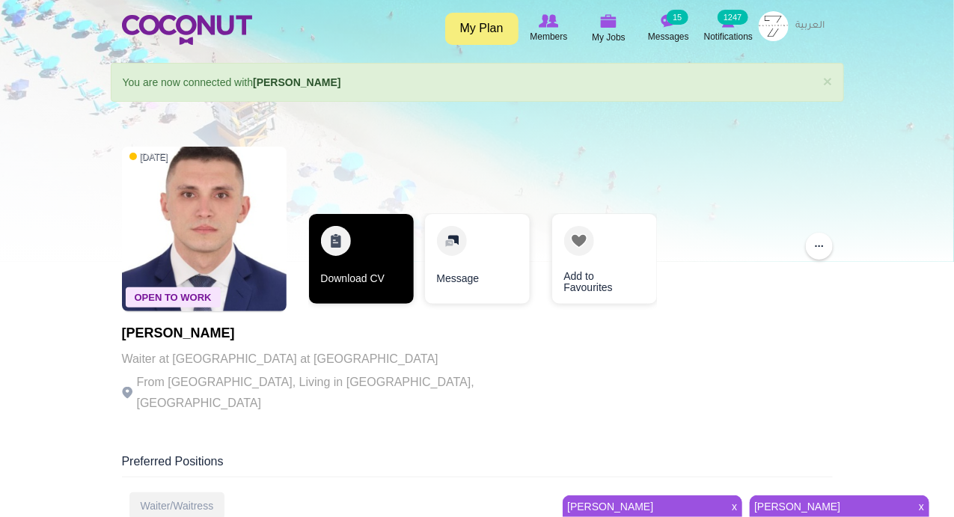
click at [326, 237] on link "Download CV" at bounding box center [361, 259] width 105 height 90
